Goal: Task Accomplishment & Management: Manage account settings

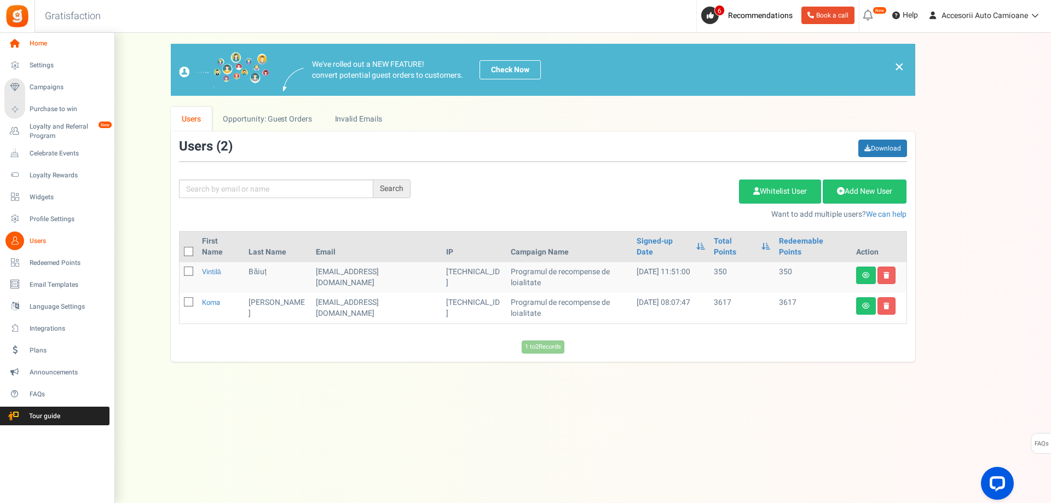
click at [14, 40] on icon at bounding box center [14, 43] width 19 height 19
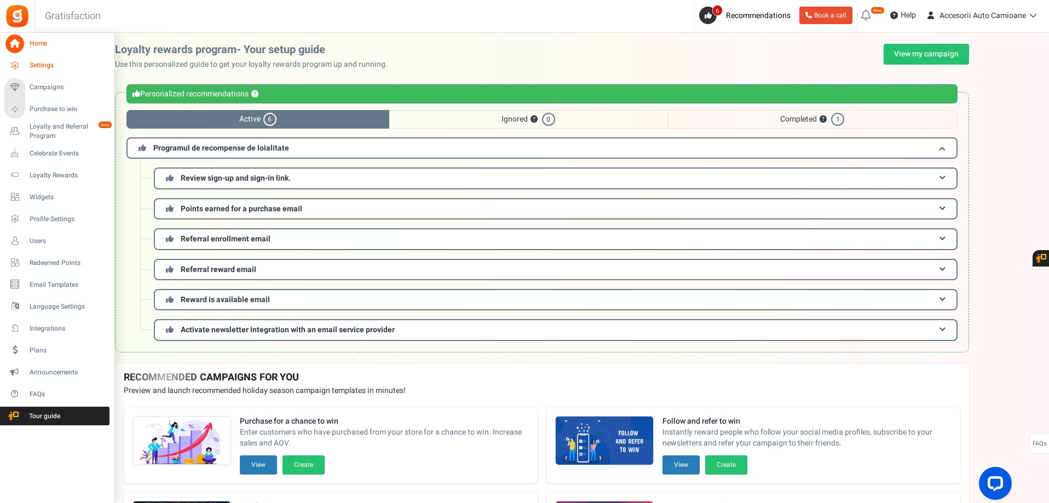
click at [29, 64] on link "Settings" at bounding box center [56, 65] width 105 height 19
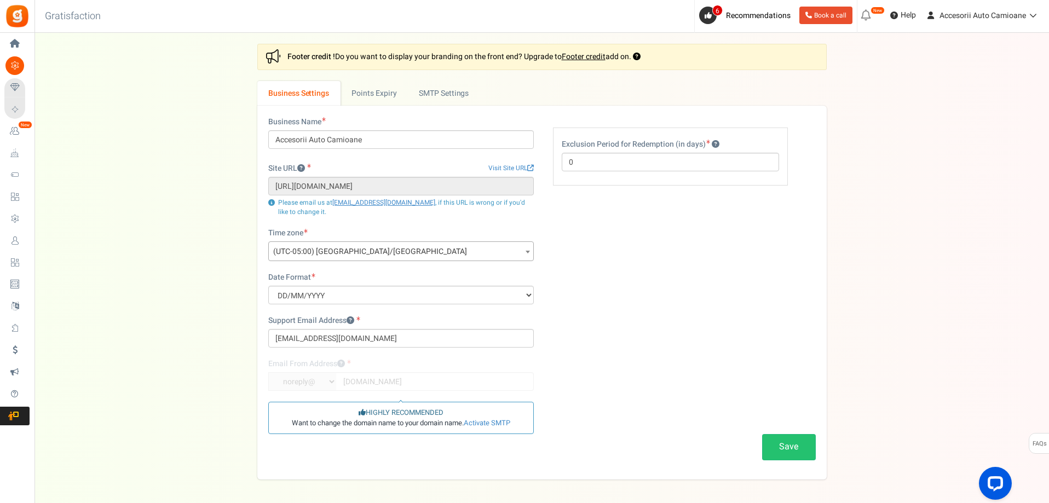
click at [527, 253] on b at bounding box center [527, 252] width 4 height 3
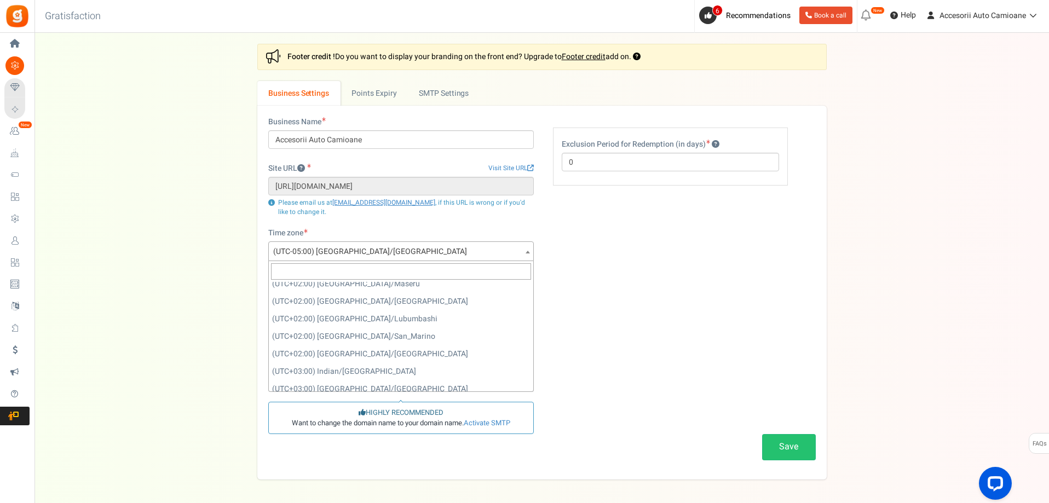
scroll to position [4456, 0]
select select "Europe/Bucharest"
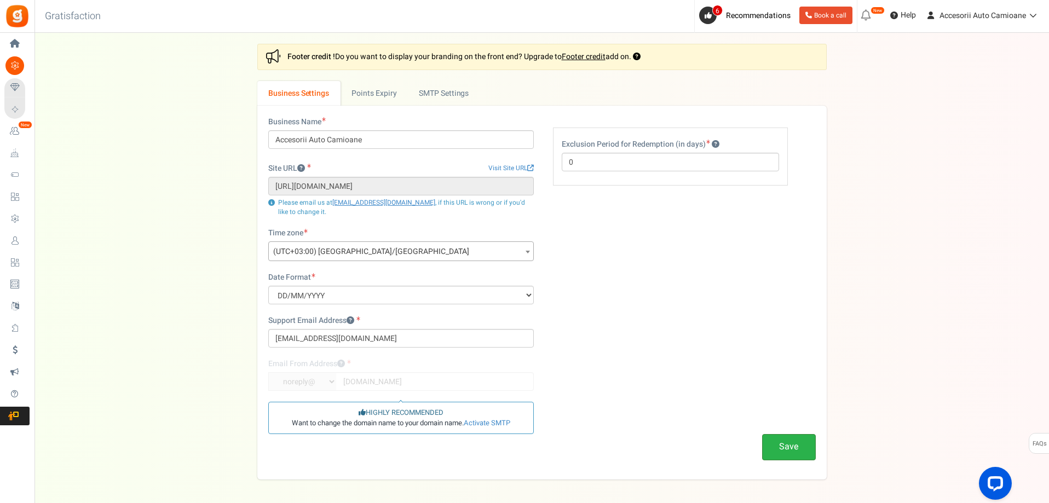
click at [788, 447] on button "Save" at bounding box center [789, 447] width 54 height 26
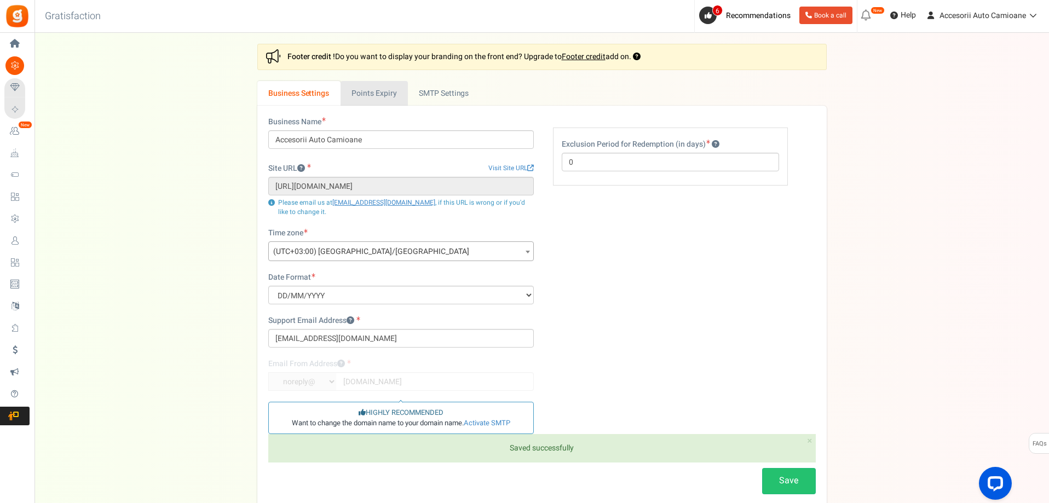
click at [369, 97] on link "Points Expiry" at bounding box center [373, 93] width 67 height 25
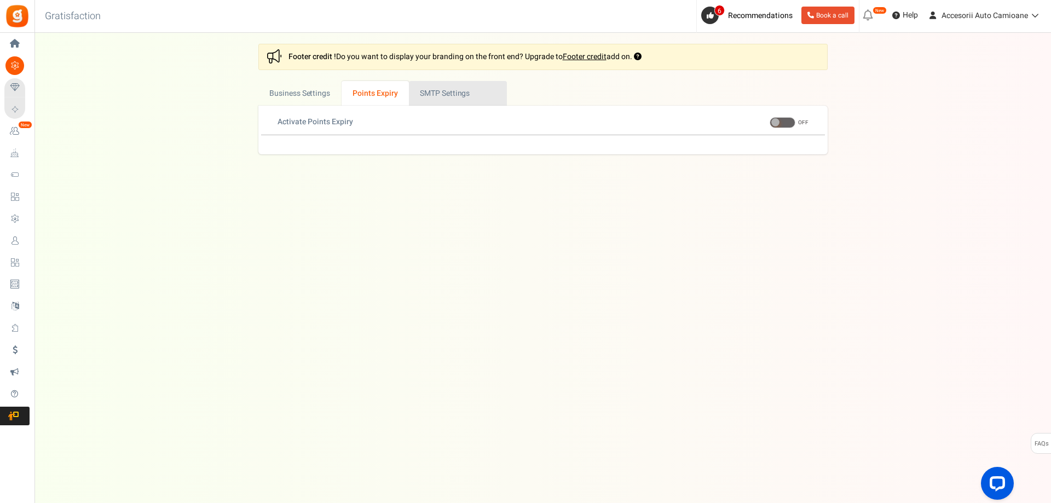
drag, startPoint x: 451, startPoint y: 90, endPoint x: 475, endPoint y: 90, distance: 24.1
click at [451, 90] on link "Active SMTP Settings" at bounding box center [458, 93] width 98 height 25
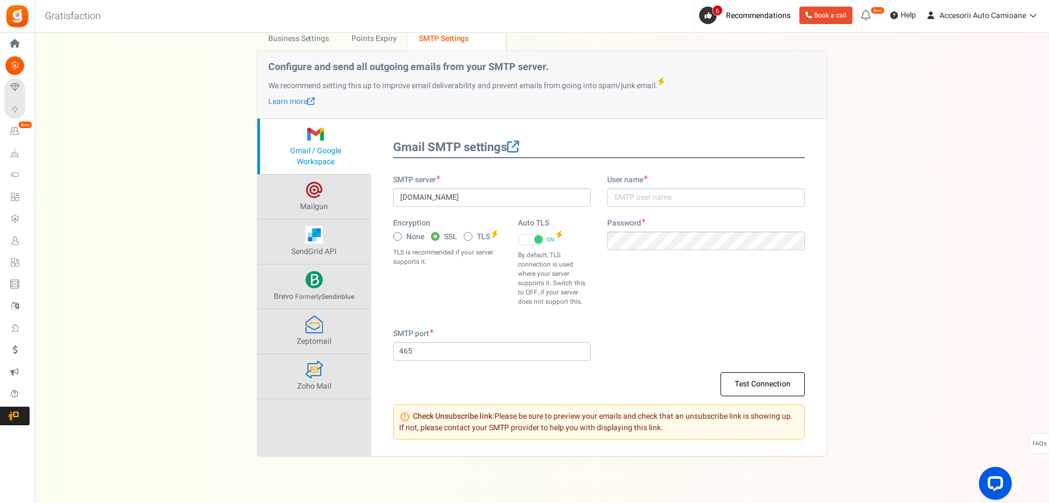
scroll to position [74, 0]
